Goal: Find specific page/section: Find specific page/section

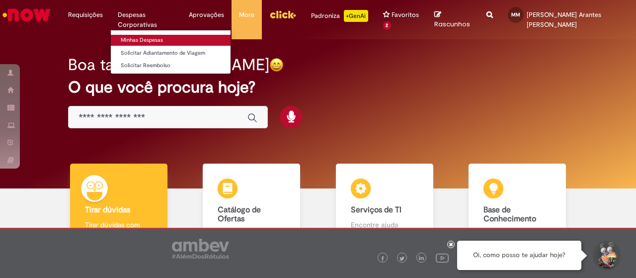
click at [144, 40] on link "Minhas Despesas" at bounding box center [171, 40] width 120 height 11
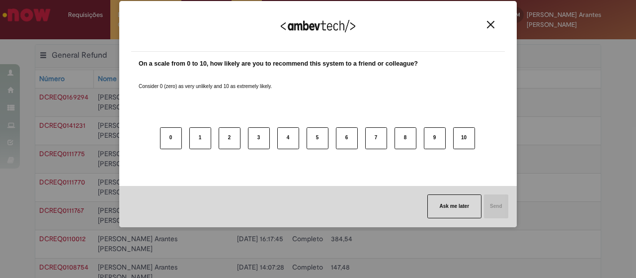
click at [488, 29] on div "We appreciate your feedback!" at bounding box center [318, 32] width 374 height 39
click at [487, 26] on img "Close" at bounding box center [490, 24] width 7 height 7
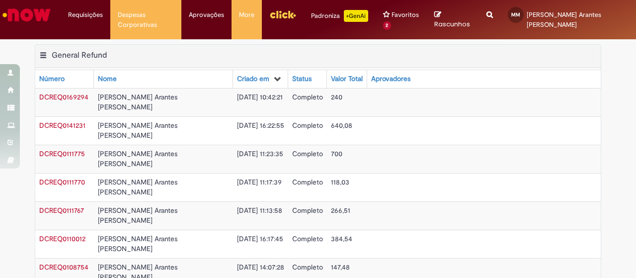
click at [32, 7] on img "Ir para a Homepage" at bounding box center [26, 15] width 51 height 20
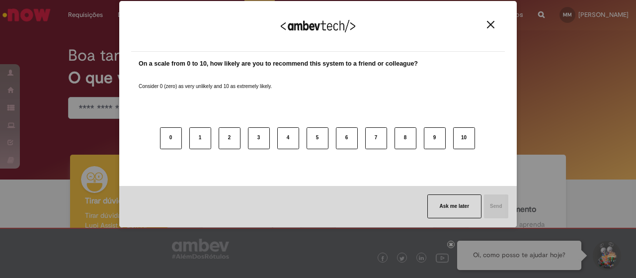
click at [492, 26] on img "Close" at bounding box center [490, 24] width 7 height 7
